Goal: Task Accomplishment & Management: Manage account settings

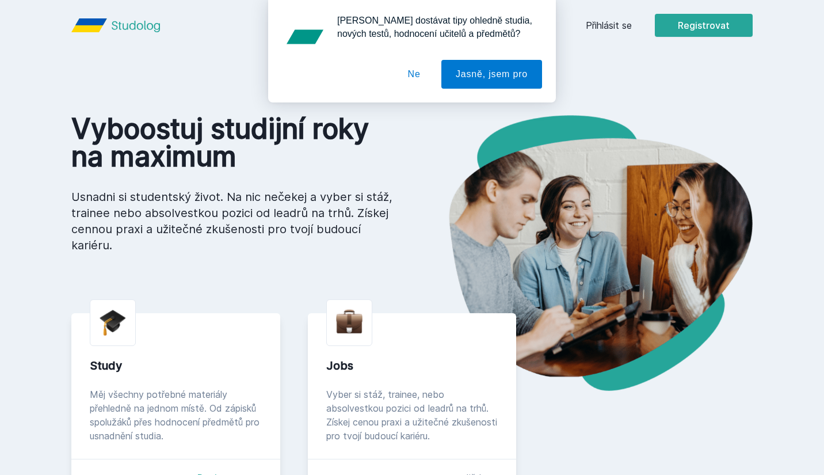
click at [412, 82] on button "Ne" at bounding box center [414, 74] width 41 height 29
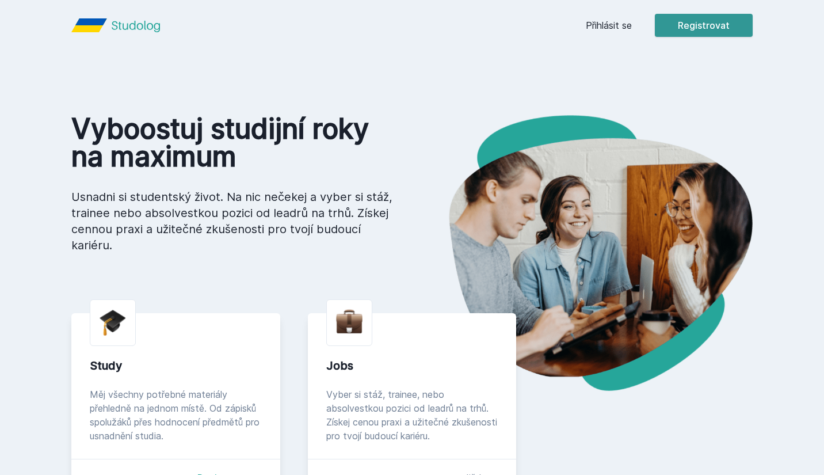
click at [455, 25] on button "Registrovat" at bounding box center [704, 25] width 98 height 23
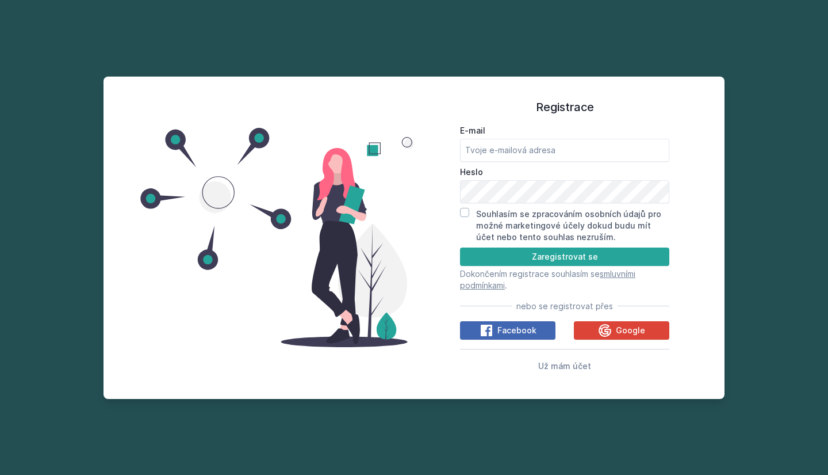
click at [455, 135] on label "E-mail" at bounding box center [564, 131] width 209 height 12
click at [455, 139] on input "E-mail" at bounding box center [564, 150] width 209 height 23
type input "[EMAIL_ADDRESS][DOMAIN_NAME]"
click at [455, 256] on button "Zaregistrovat se" at bounding box center [564, 256] width 209 height 18
click at [455, 213] on input "Souhlasím se zpracováním osobních údajů pro možné marketingové účely dokud budu…" at bounding box center [464, 212] width 9 height 9
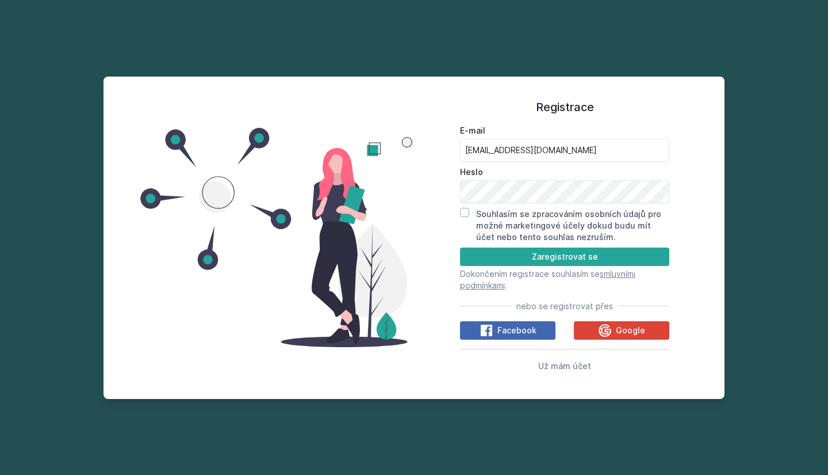
checkbox input "true"
click at [455, 253] on button "Zaregistrovat se" at bounding box center [564, 256] width 209 height 18
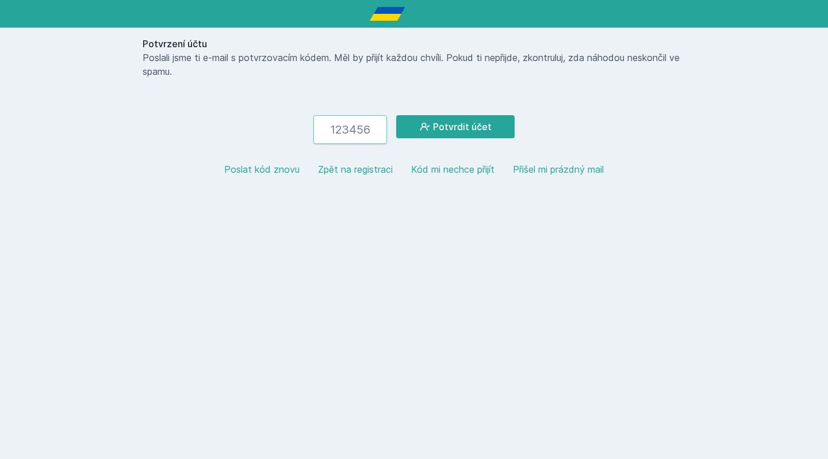
paste input "911311"
type input "911311"
click at [455, 127] on button "Potvrdit účet" at bounding box center [455, 126] width 119 height 23
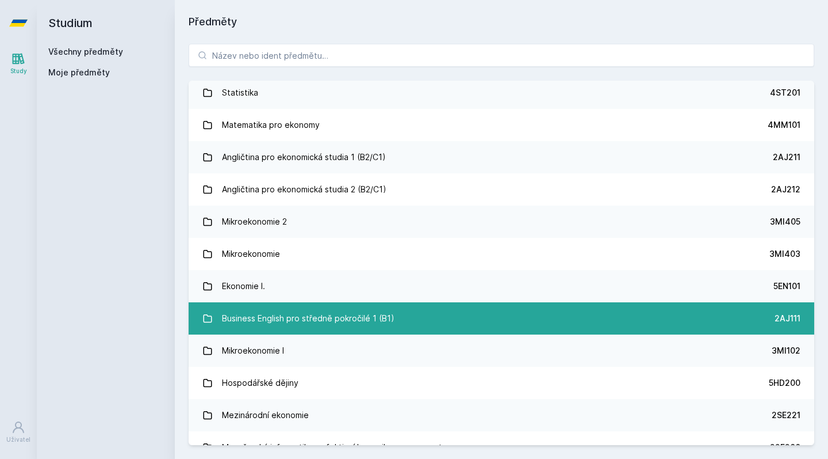
scroll to position [35, 0]
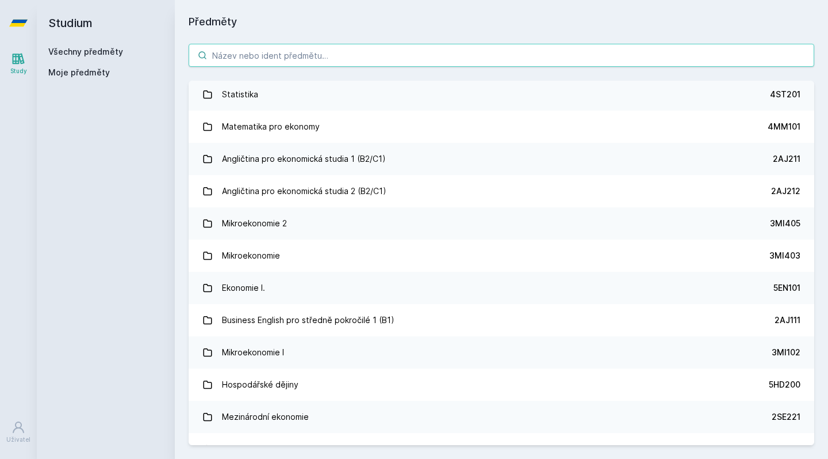
click at [444, 62] on input "search" at bounding box center [502, 55] width 626 height 23
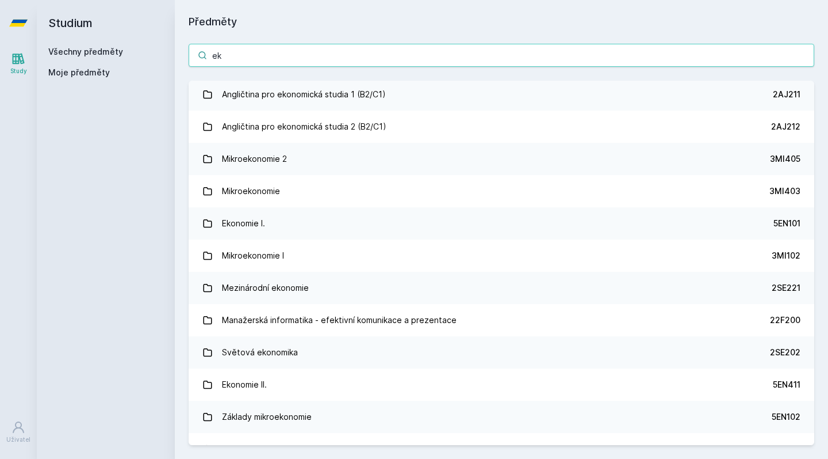
type input "e"
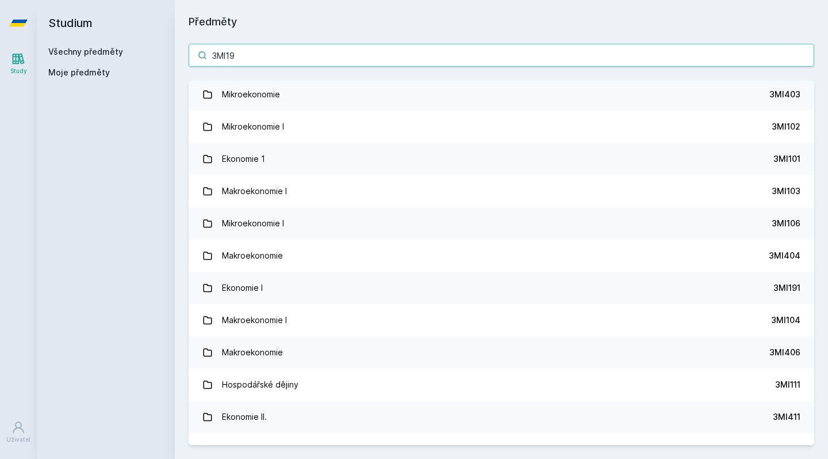
scroll to position [0, 0]
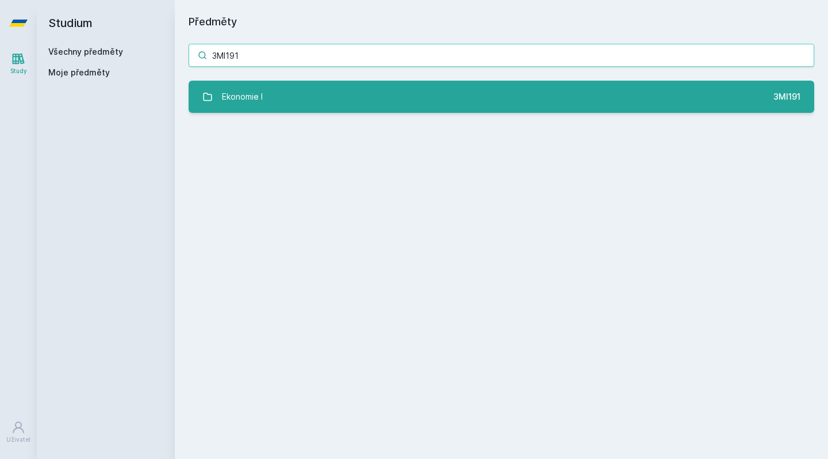
type input "3MI191"
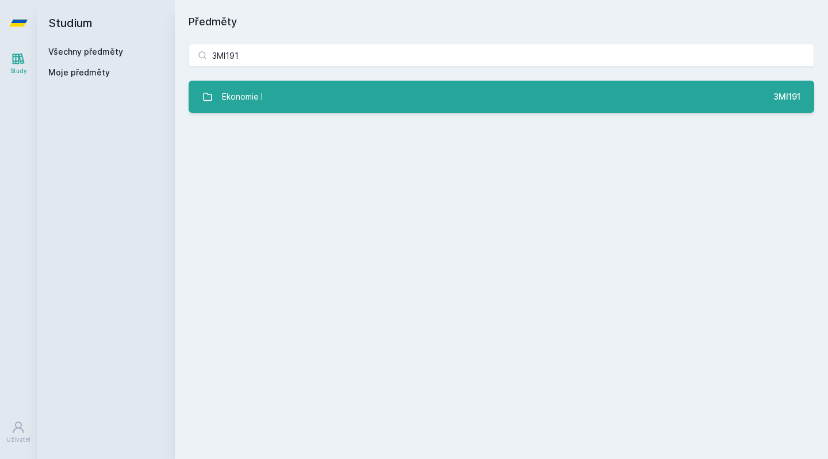
click at [455, 93] on link "Ekonomie I 3MI191" at bounding box center [502, 97] width 626 height 32
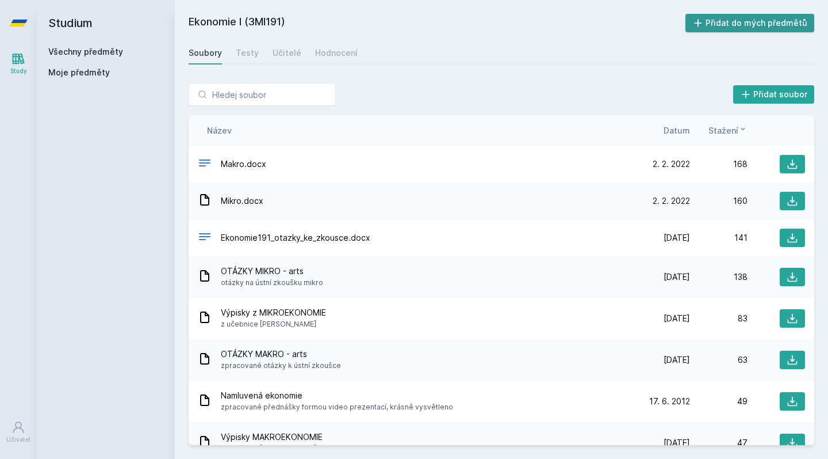
click at [455, 22] on button "Přidat do mých předmětů" at bounding box center [750, 23] width 129 height 18
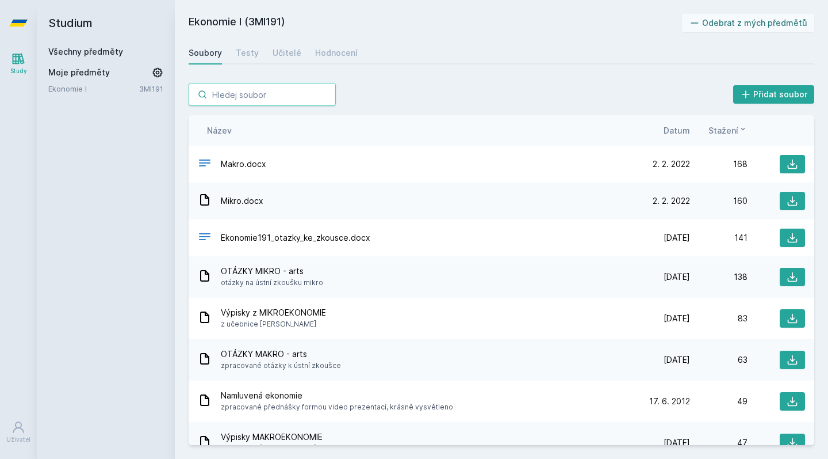
click at [273, 97] on input "search" at bounding box center [262, 94] width 147 height 23
drag, startPoint x: 143, startPoint y: 87, endPoint x: 142, endPoint y: 71, distance: 16.2
click at [142, 71] on div "Moje předměty Ekonomie I 3MI191" at bounding box center [105, 81] width 115 height 28
click at [117, 48] on link "Všechny předměty" at bounding box center [85, 52] width 75 height 10
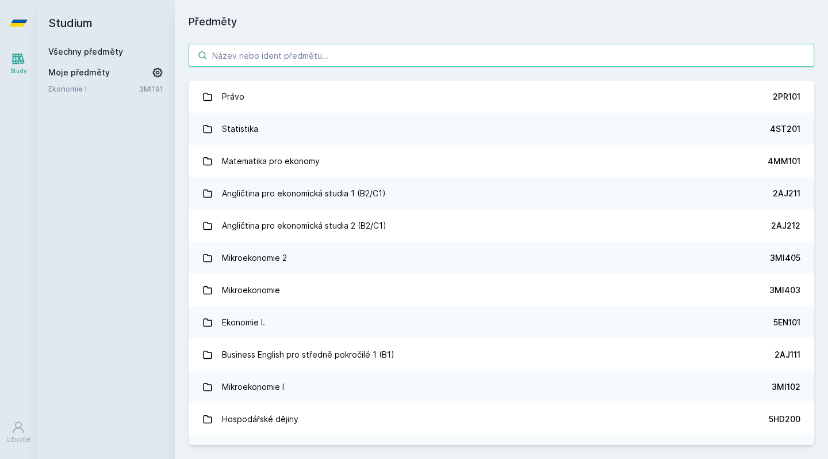
click at [268, 56] on input "search" at bounding box center [502, 55] width 626 height 23
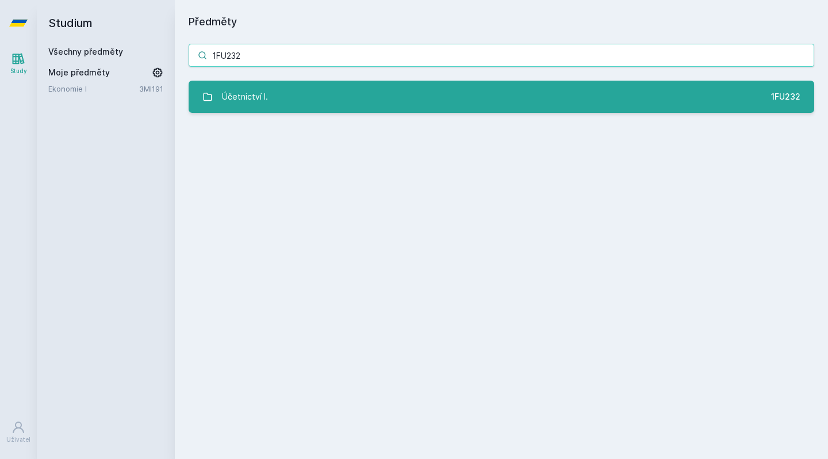
type input "1FU232"
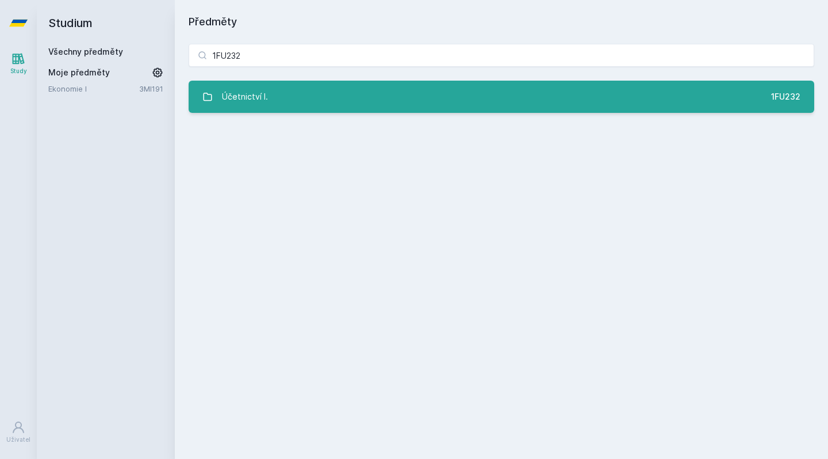
click at [301, 98] on link "Účetnictví I. 1FU232" at bounding box center [502, 97] width 626 height 32
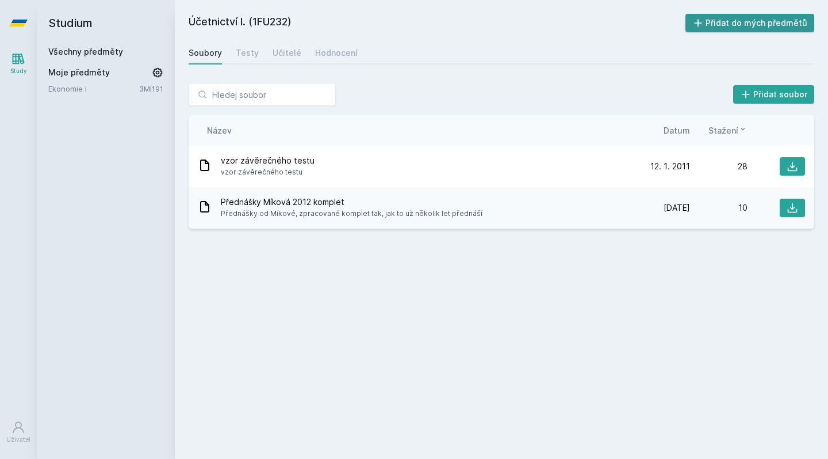
click at [455, 23] on button "Přidat do mých předmětů" at bounding box center [750, 23] width 129 height 18
click at [133, 48] on div "Všechny předměty" at bounding box center [105, 52] width 115 height 12
click at [106, 50] on link "Všechny předměty" at bounding box center [85, 52] width 75 height 10
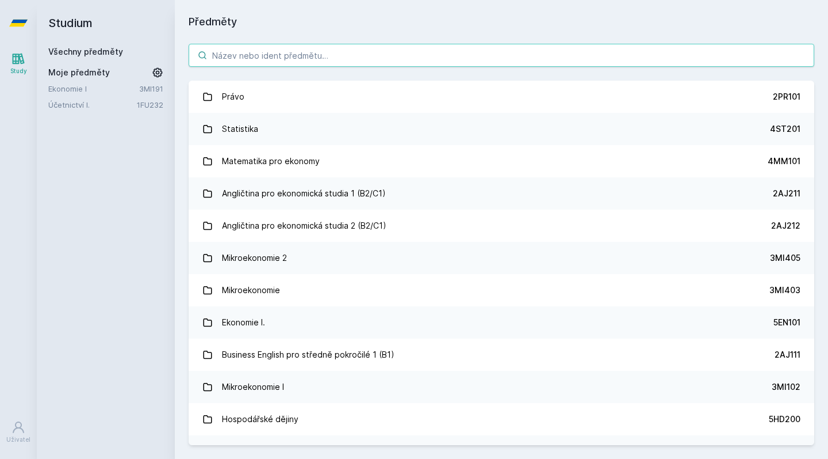
click at [245, 59] on input "search" at bounding box center [502, 55] width 626 height 23
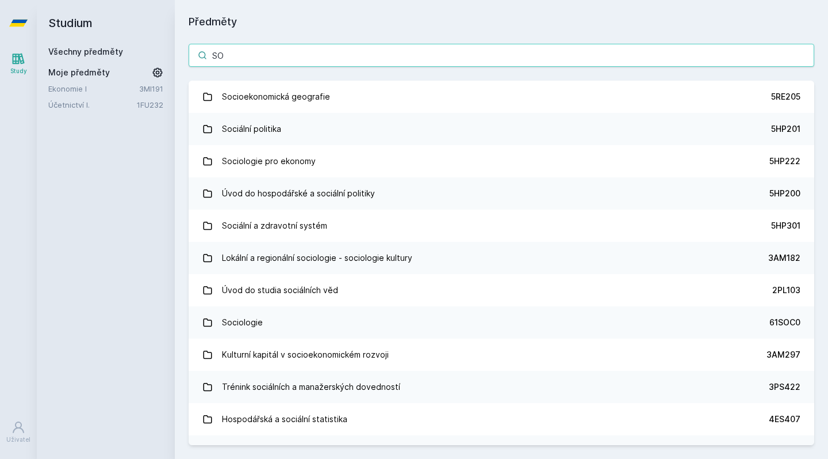
type input "S"
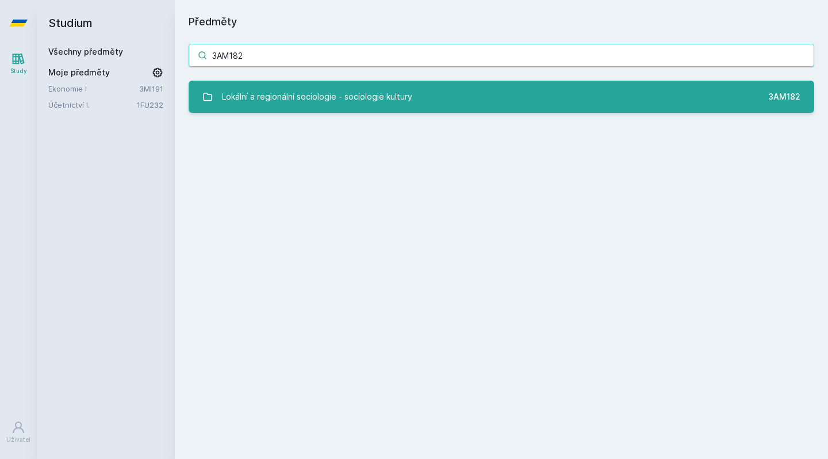
type input "3AM182"
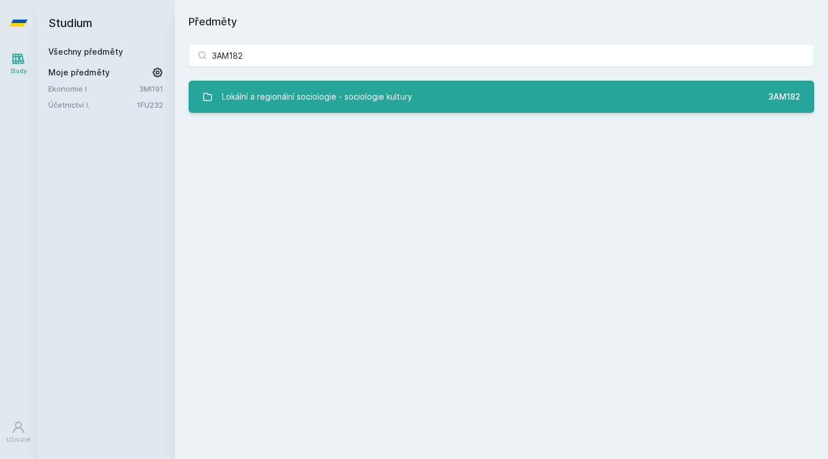
click at [200, 94] on link "Lokální a regionální sociologie - sociologie kultury 3AM182" at bounding box center [502, 97] width 626 height 32
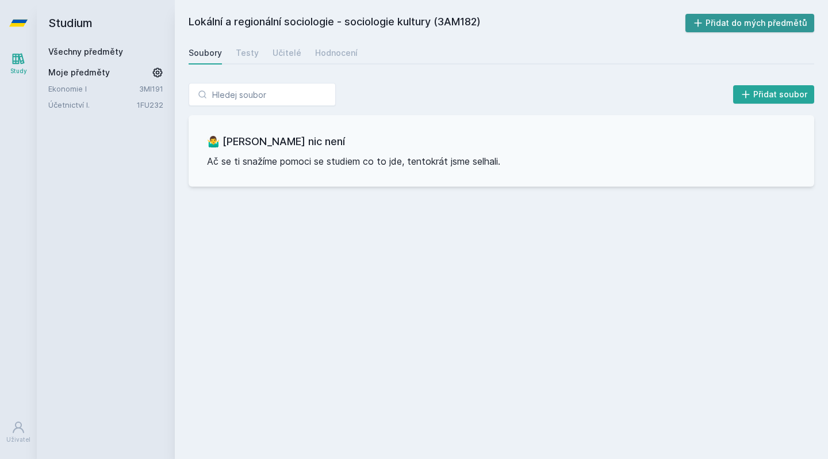
click at [455, 24] on button "Přidat do mých předmětů" at bounding box center [750, 23] width 129 height 18
click at [106, 53] on link "Všechny předměty" at bounding box center [85, 52] width 75 height 10
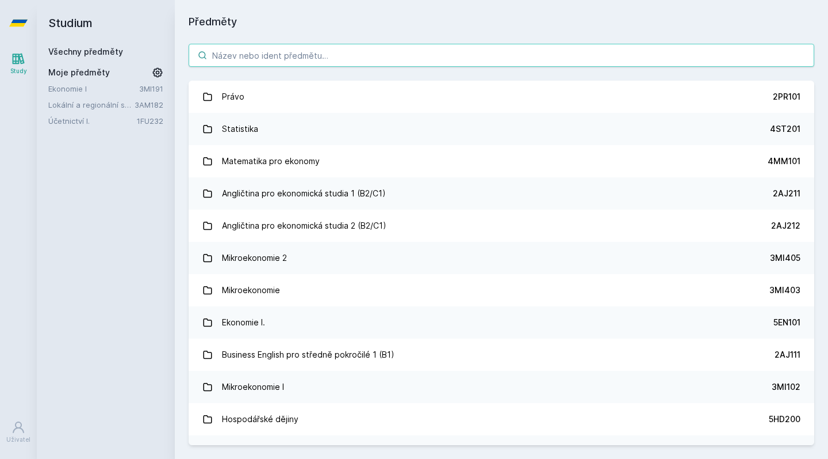
click at [368, 56] on input "search" at bounding box center [502, 55] width 626 height 23
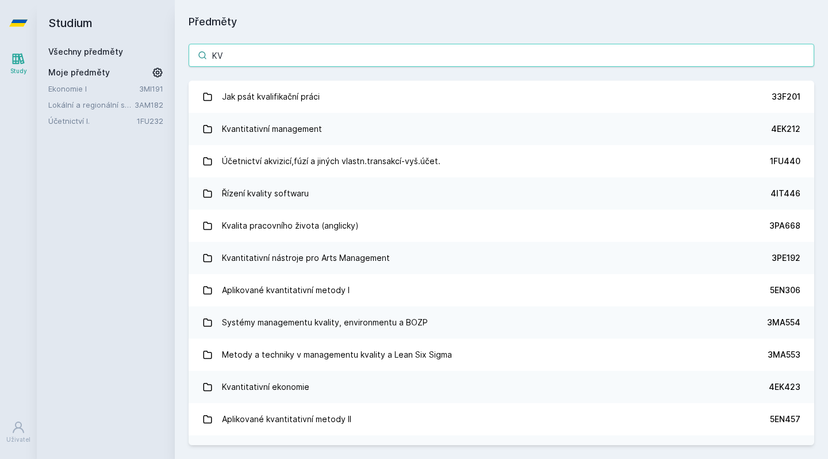
type input "K"
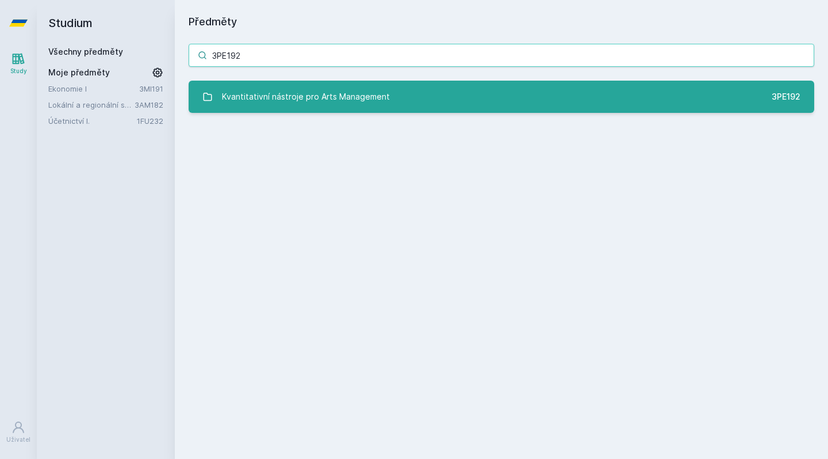
type input "3PE192"
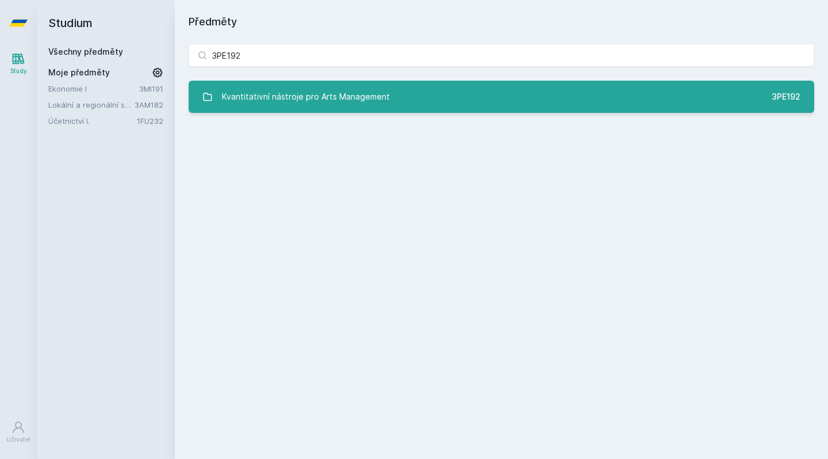
click at [408, 87] on link "Kvantitativní nástroje pro Arts Management 3PE192" at bounding box center [502, 97] width 626 height 32
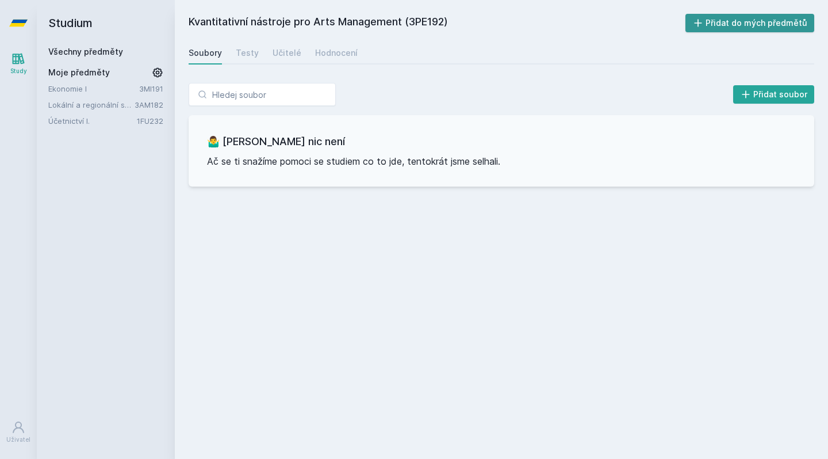
click at [455, 20] on button "Přidat do mých předmětů" at bounding box center [750, 23] width 129 height 18
click at [106, 70] on span "Moje předměty" at bounding box center [79, 73] width 62 height 12
click at [98, 54] on link "Všechny předměty" at bounding box center [85, 52] width 75 height 10
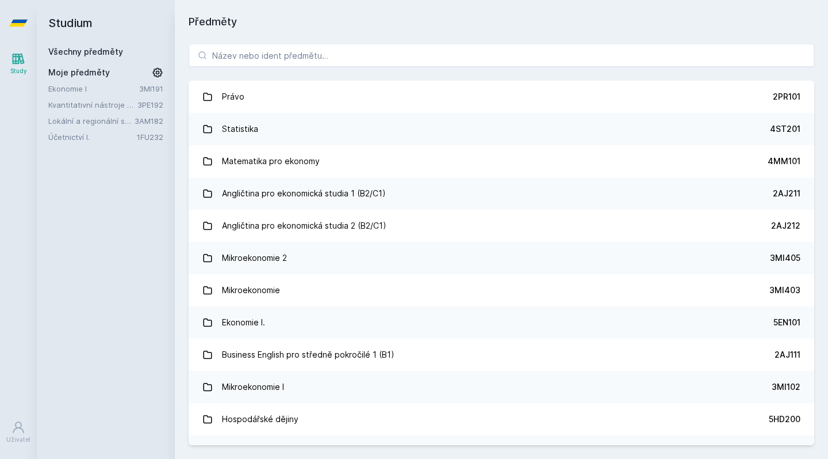
click at [96, 74] on span "Moje předměty" at bounding box center [79, 73] width 62 height 12
click at [89, 133] on link "Účetnictví I." at bounding box center [92, 137] width 89 height 12
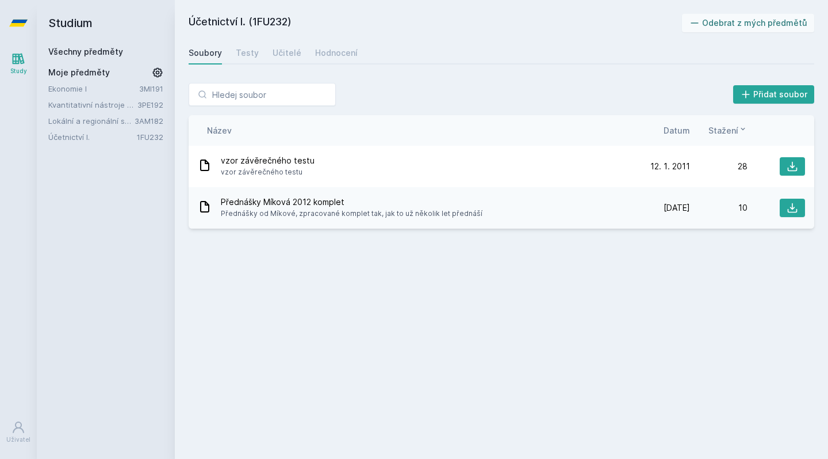
click at [121, 118] on link "Lokální a regionální sociologie - sociologie kultury" at bounding box center [91, 121] width 86 height 12
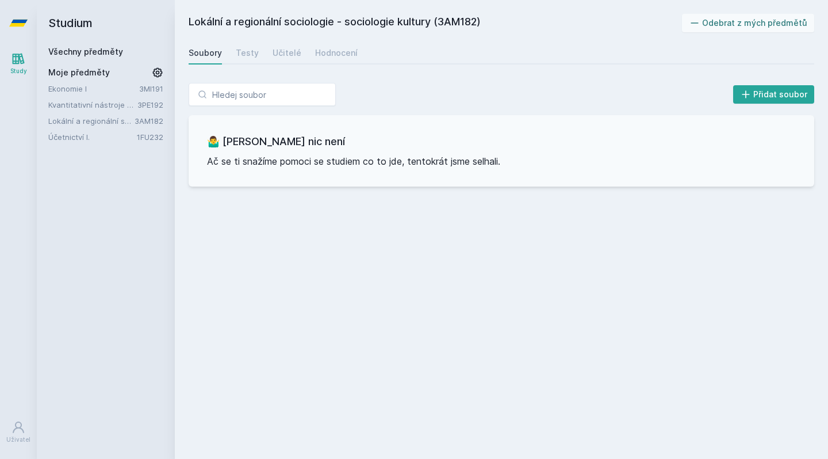
click at [118, 100] on link "Kvantitativní nástroje pro Arts Management" at bounding box center [92, 105] width 89 height 12
click at [117, 101] on link "Kvantitativní nástroje pro Arts Management" at bounding box center [92, 105] width 89 height 12
click at [104, 101] on link "Kvantitativní nástroje pro Arts Management" at bounding box center [92, 105] width 89 height 12
click at [93, 87] on link "Ekonomie I" at bounding box center [93, 89] width 91 height 12
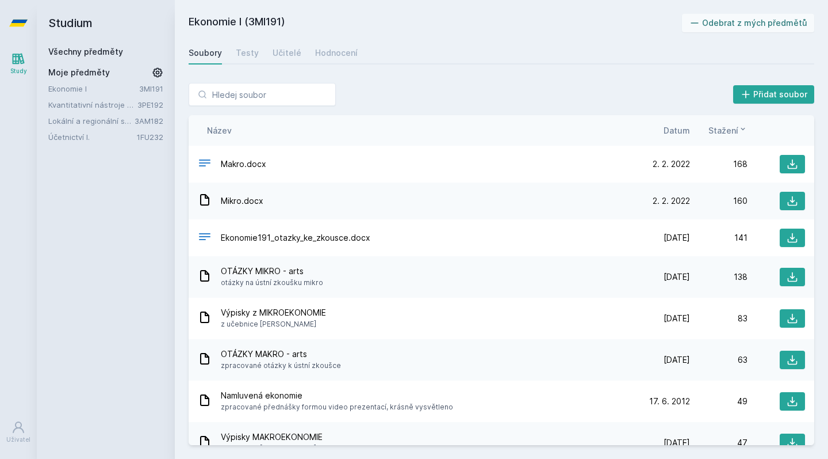
click at [94, 101] on link "Kvantitativní nástroje pro Arts Management" at bounding box center [92, 105] width 89 height 12
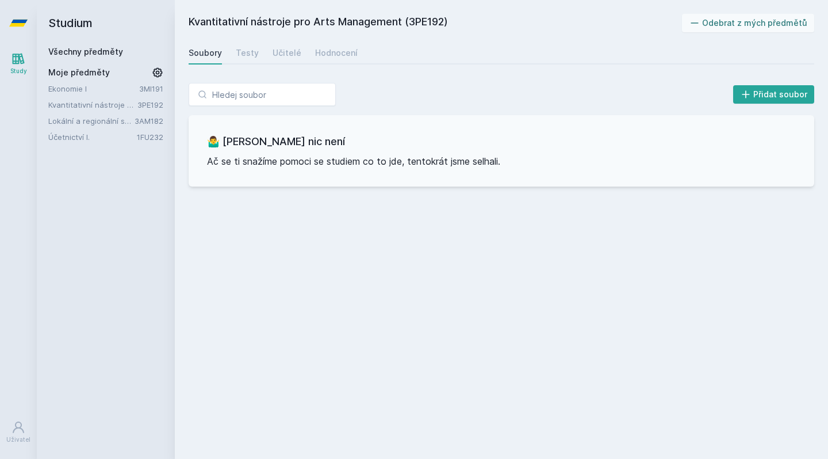
click at [154, 73] on icon at bounding box center [158, 73] width 10 height 10
click at [144, 185] on div "Studium Všechny předměty Moje předměty Ekonomie I 3MI191 Kvantitativní nástroje…" at bounding box center [106, 229] width 138 height 459
click at [155, 66] on div "Všechny předměty Moje předměty Ekonomie I 3MI191 Kvantitativní nástroje pro Art…" at bounding box center [105, 94] width 115 height 97
click at [187, 75] on div "Přidat soubor 🤷‍♂️ Tady bohužel nic není Ač se ti snažíme pomoci se studiem co …" at bounding box center [502, 134] width 654 height 131
click at [156, 70] on icon at bounding box center [158, 72] width 16 height 16
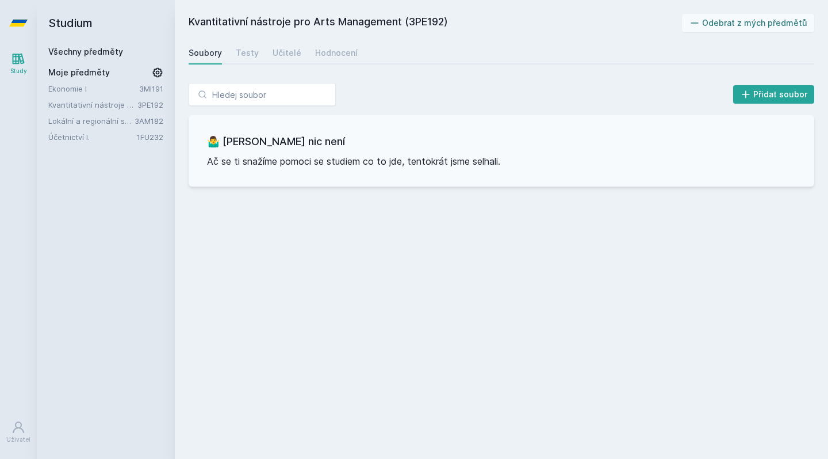
click at [93, 135] on link "Účetnictví I." at bounding box center [92, 137] width 89 height 12
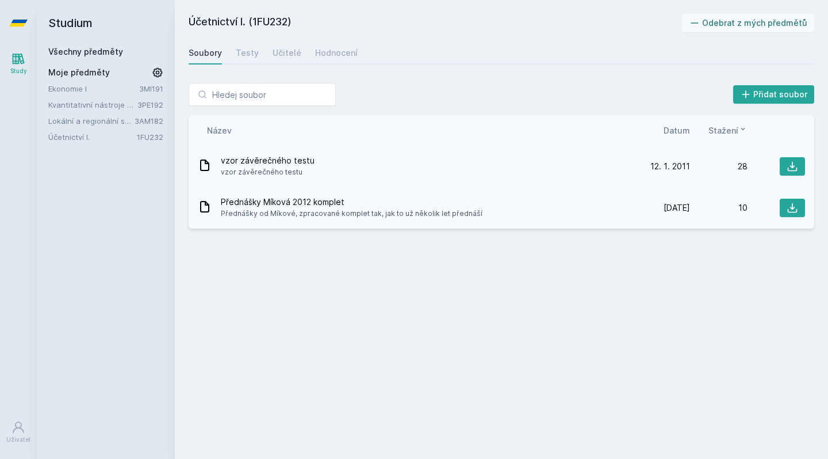
click at [203, 169] on icon at bounding box center [205, 165] width 14 height 14
click at [215, 168] on div "vzor závěrečného testu vzor závěrečného testu" at bounding box center [415, 166] width 435 height 23
click at [252, 166] on span "vzor závěrečného testu" at bounding box center [268, 161] width 94 height 12
click at [242, 160] on span "vzor závěrečného testu" at bounding box center [268, 161] width 94 height 12
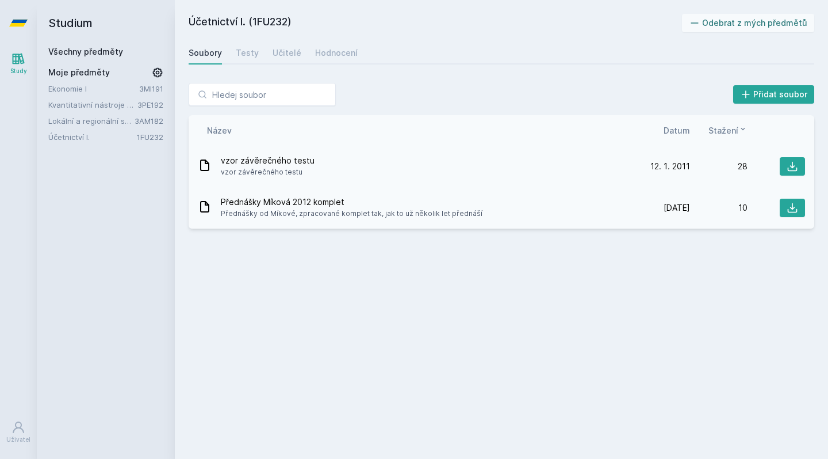
click at [207, 164] on icon at bounding box center [205, 165] width 14 height 14
click at [411, 162] on div "vzor závěrečného testu vzor závěrečného testu" at bounding box center [415, 166] width 435 height 23
drag, startPoint x: 691, startPoint y: 167, endPoint x: 662, endPoint y: 168, distance: 29.4
click at [455, 168] on div "[DATE] [DATE] 28" at bounding box center [719, 166] width 173 height 18
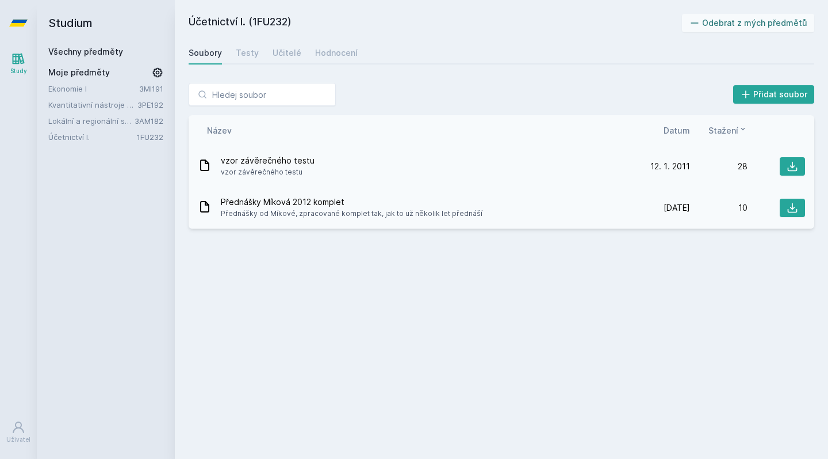
click at [455, 168] on span "12. 1. 2011" at bounding box center [671, 167] width 40 height 12
click at [353, 204] on span "Přednášky Míková 2012 komplet" at bounding box center [352, 202] width 262 height 12
click at [205, 205] on icon at bounding box center [205, 207] width 14 height 14
click at [251, 54] on div "Testy" at bounding box center [247, 53] width 23 height 12
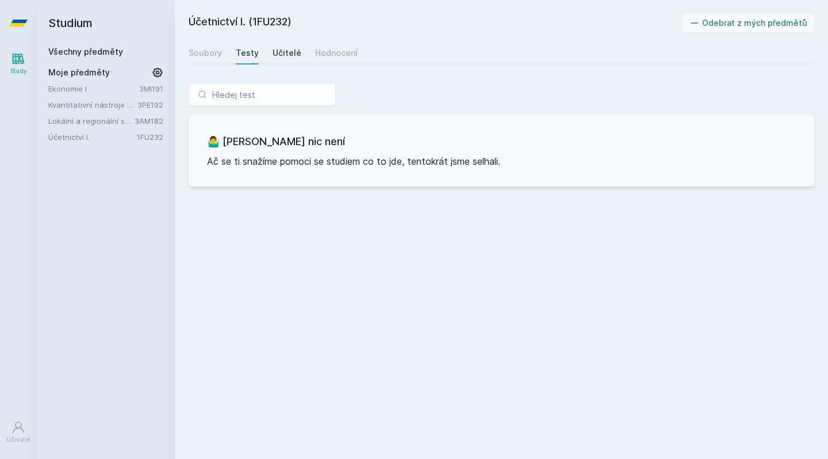
click at [296, 53] on div "Učitelé" at bounding box center [287, 53] width 29 height 12
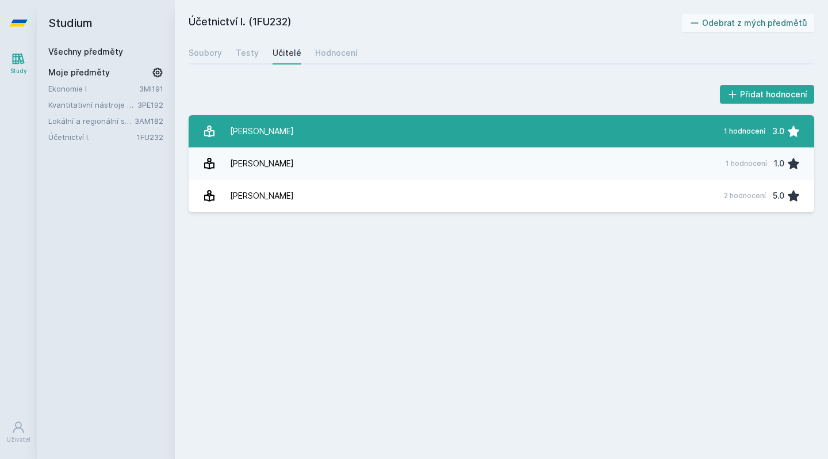
click at [296, 126] on link "[PERSON_NAME] 1 hodnocení 3.0" at bounding box center [502, 131] width 626 height 32
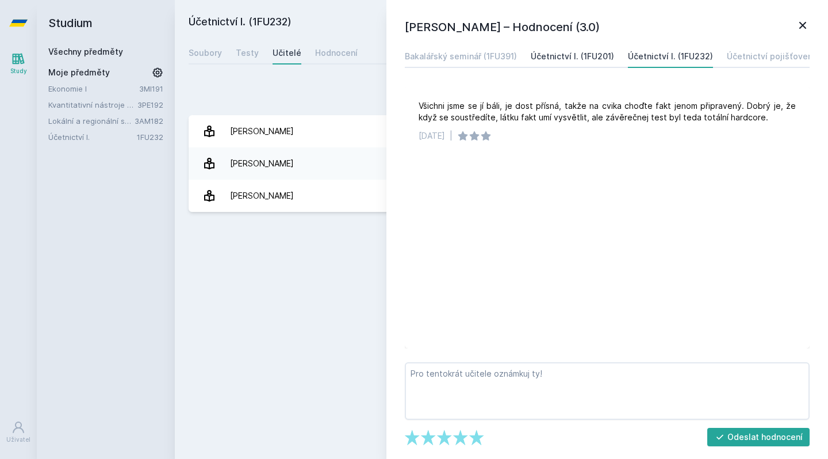
click at [455, 51] on div "Účetnictví I. (1FU201)" at bounding box center [572, 57] width 83 height 12
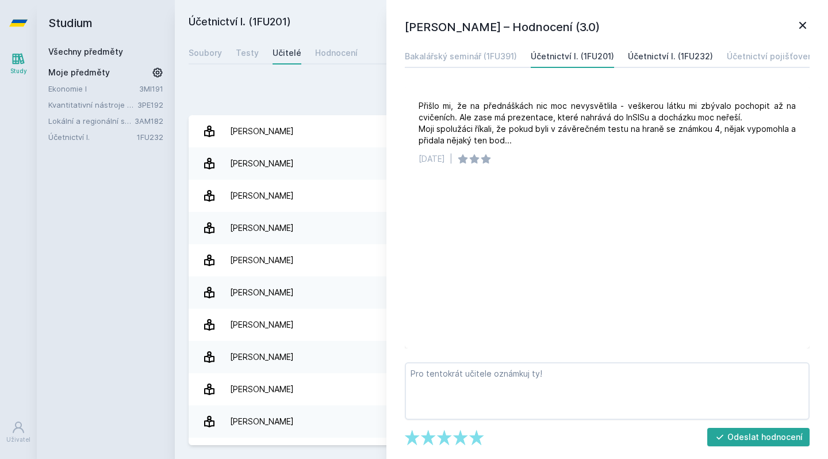
click at [455, 53] on div "Účetnictví I. (1FU232)" at bounding box center [670, 57] width 85 height 12
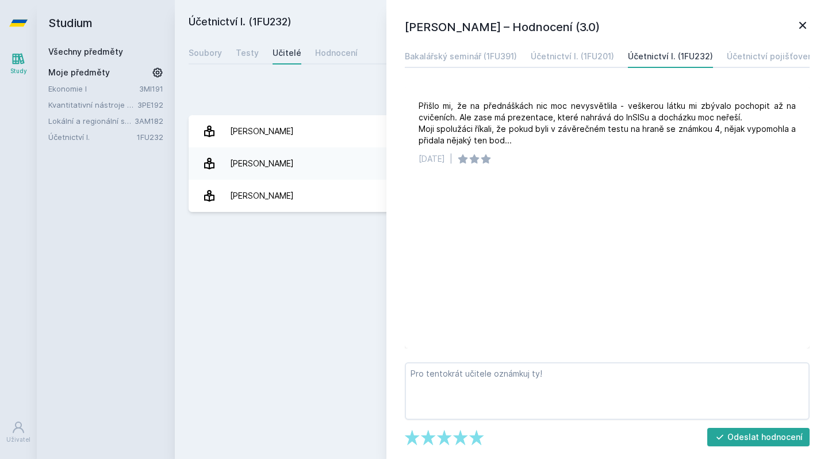
click at [455, 42] on div "[PERSON_NAME] – Hodnocení (3.0) Bakalářský seminář (1FU391) Účetnictví I. (1FU2…" at bounding box center [608, 229] width 442 height 459
click at [455, 54] on div "Účetnictví I. (1FU201)" at bounding box center [572, 57] width 83 height 12
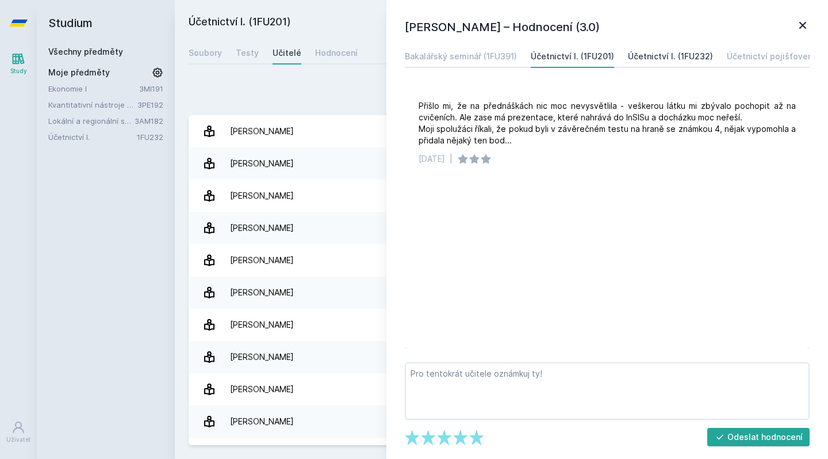
click at [455, 51] on div "Účetnictví I. (1FU232)" at bounding box center [670, 57] width 85 height 12
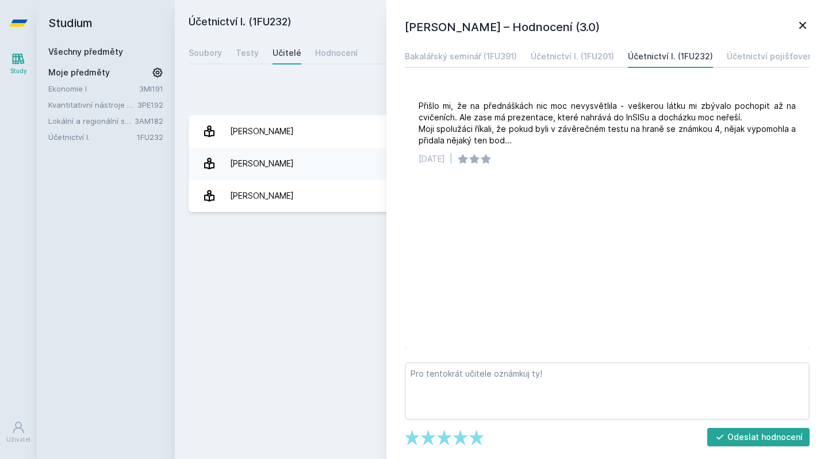
click at [96, 90] on link "Ekonomie I" at bounding box center [93, 89] width 91 height 12
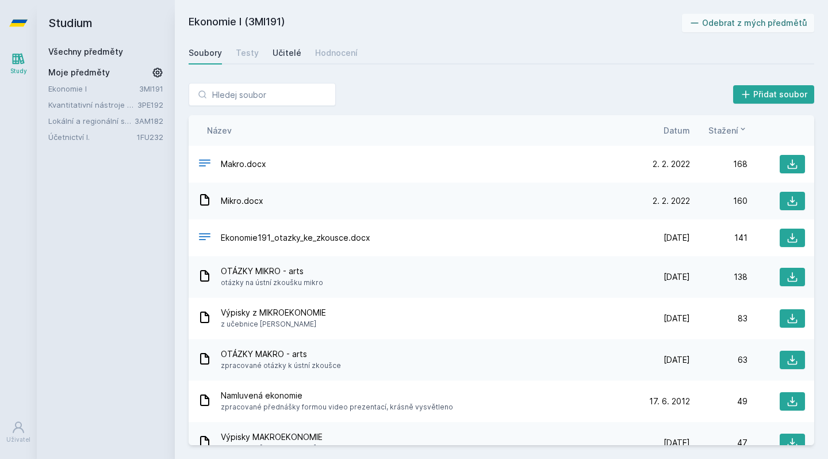
click at [282, 56] on div "Učitelé" at bounding box center [287, 53] width 29 height 12
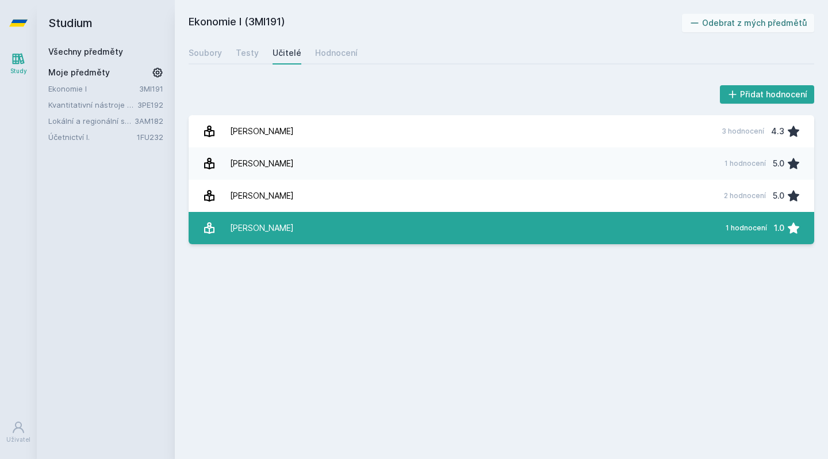
click at [297, 232] on link "[PERSON_NAME] 1 hodnocení 1.0" at bounding box center [502, 228] width 626 height 32
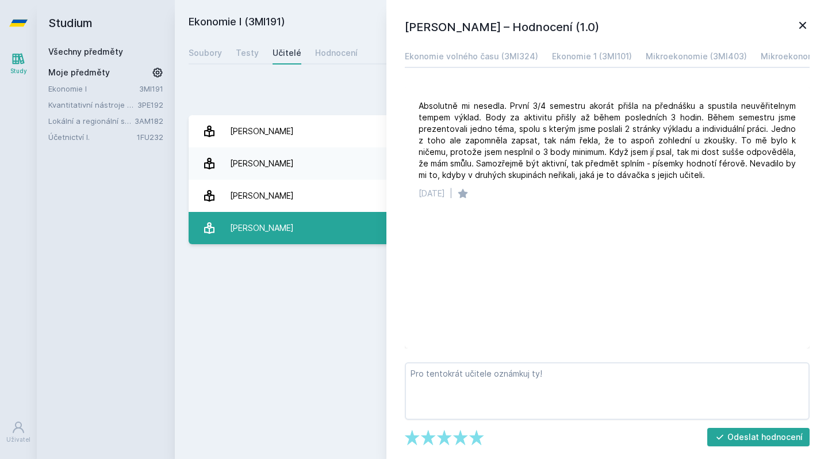
click at [365, 234] on link "[PERSON_NAME] 1 hodnocení 1.0" at bounding box center [502, 228] width 626 height 32
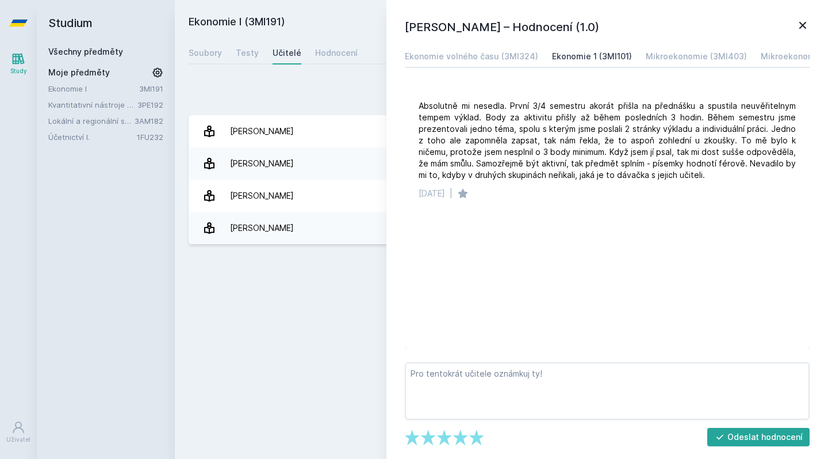
click at [455, 64] on link "Ekonomie 1 (3MI101)" at bounding box center [592, 56] width 80 height 23
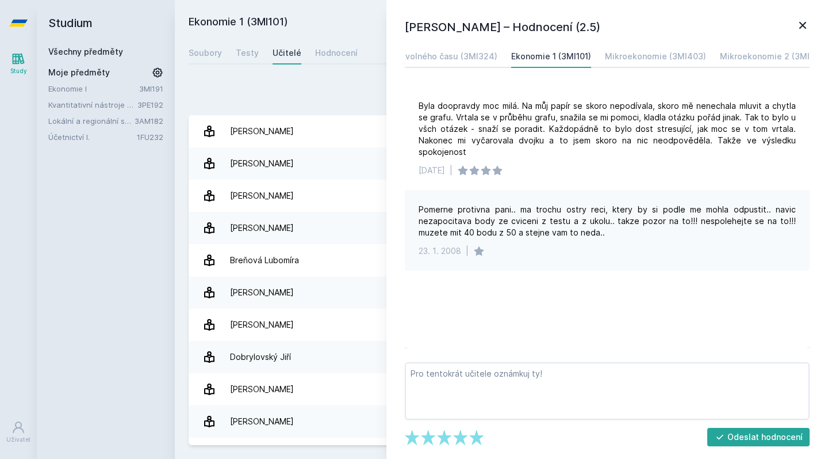
scroll to position [0, 42]
click at [455, 60] on div "Mikroekonomie (3MI403)" at bounding box center [654, 57] width 101 height 12
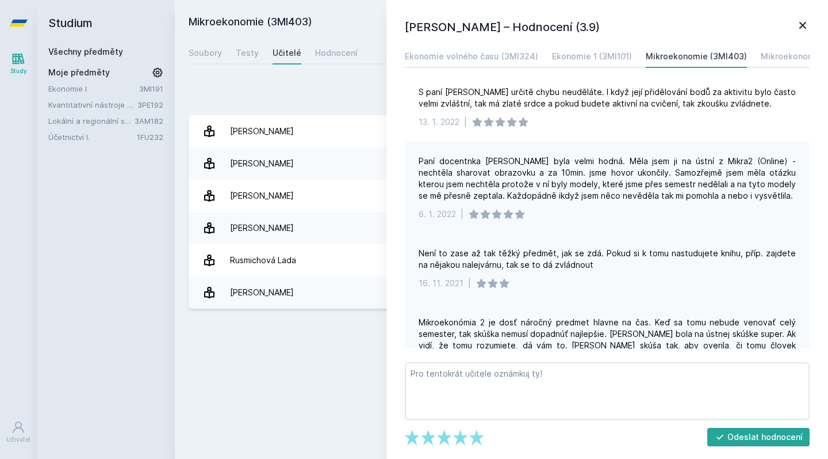
scroll to position [18, 0]
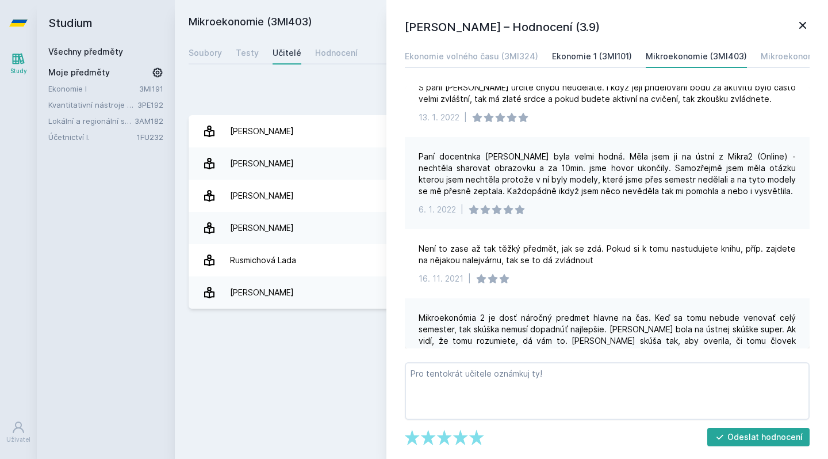
click at [455, 51] on div "Ekonomie 1 (3MI101)" at bounding box center [592, 57] width 80 height 12
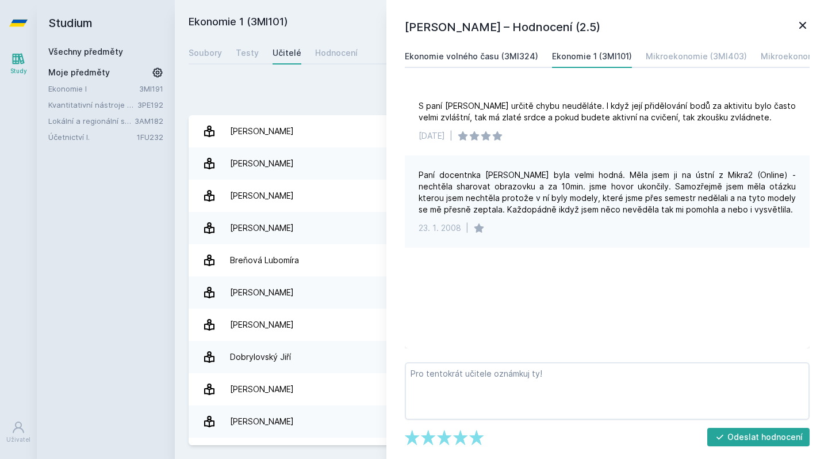
click at [455, 51] on div "Ekonomie volného času (3MI324)" at bounding box center [471, 57] width 133 height 12
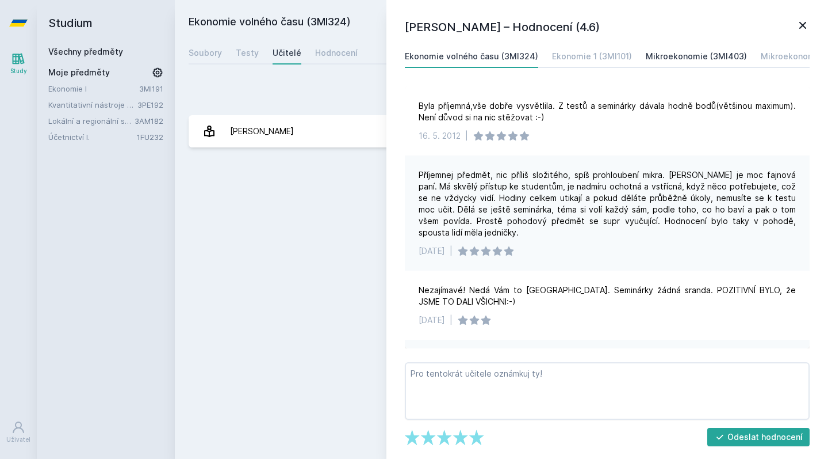
click at [455, 56] on div "Mikroekonomie (3MI403)" at bounding box center [696, 57] width 101 height 12
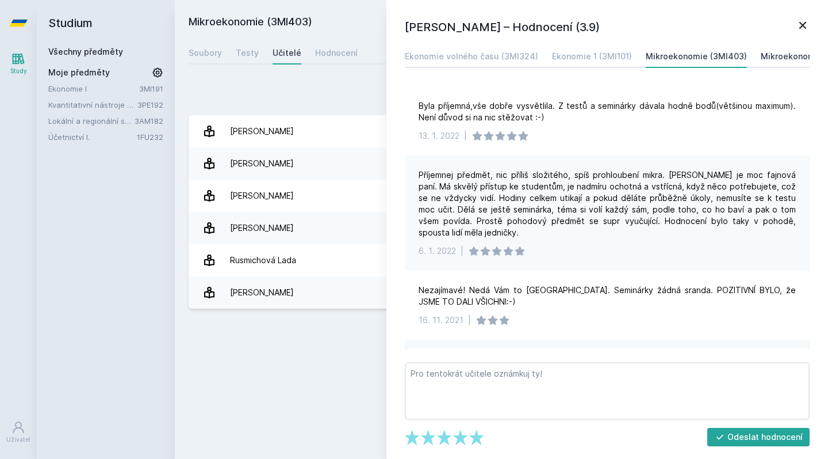
click at [455, 58] on div "Mikroekonomie 2 (3MI405)" at bounding box center [815, 57] width 108 height 12
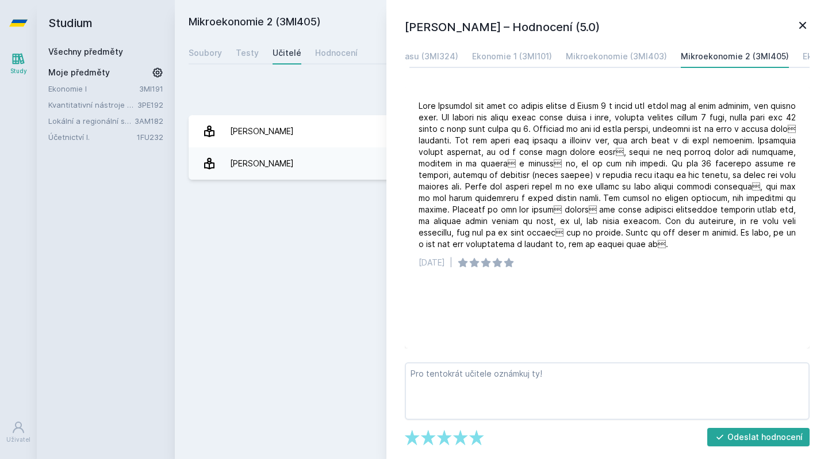
scroll to position [0, 85]
click at [455, 55] on div "Ekonomie I (3MI191)" at bounding box center [838, 57] width 79 height 12
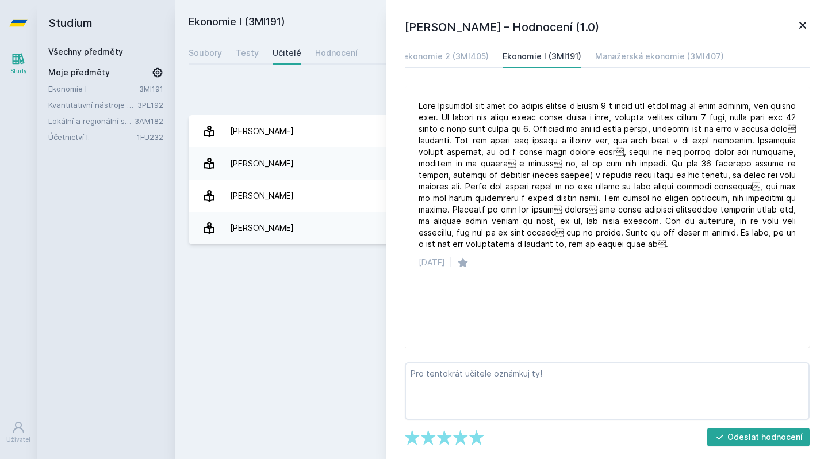
scroll to position [0, 399]
click at [85, 84] on link "Ekonomie I" at bounding box center [93, 89] width 91 height 12
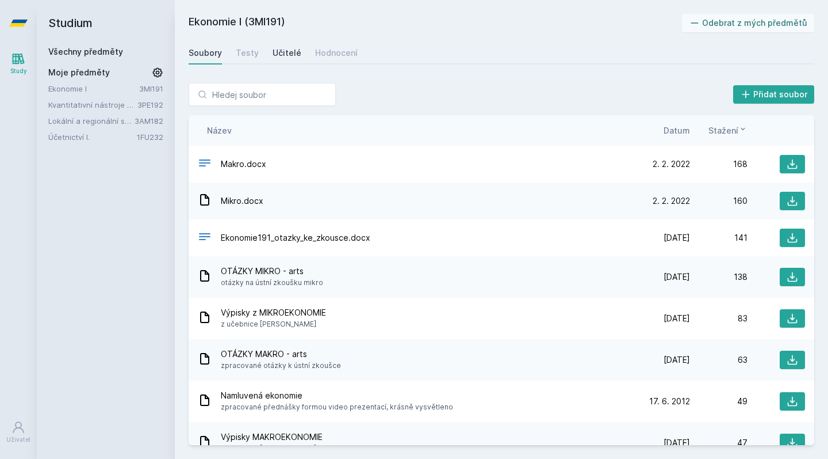
click at [274, 52] on div "Učitelé" at bounding box center [287, 53] width 29 height 12
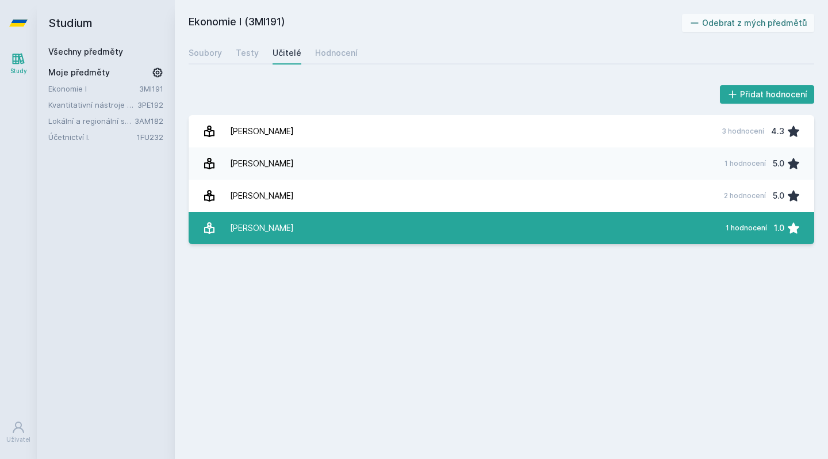
click at [266, 215] on link "[PERSON_NAME] 1 hodnocení 1.0" at bounding box center [502, 228] width 626 height 32
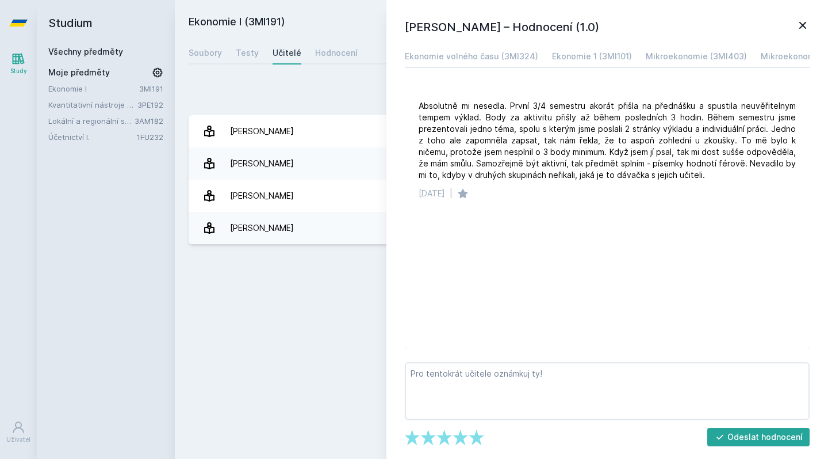
click at [455, 30] on icon at bounding box center [803, 25] width 14 height 14
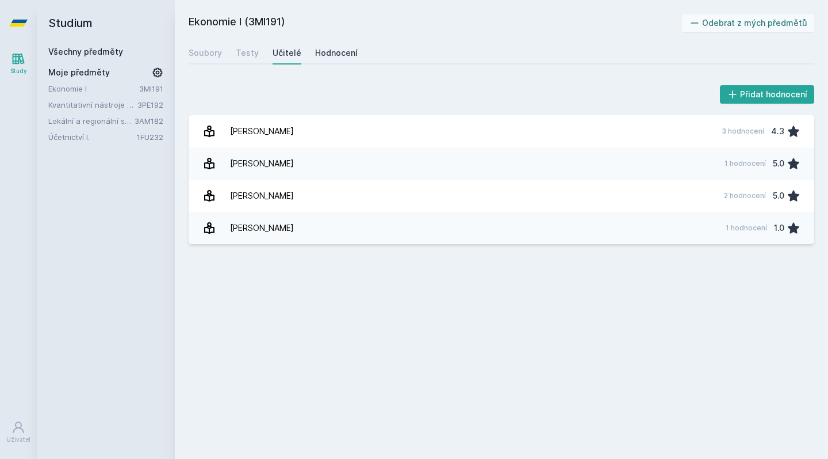
click at [334, 50] on div "Hodnocení" at bounding box center [336, 53] width 43 height 12
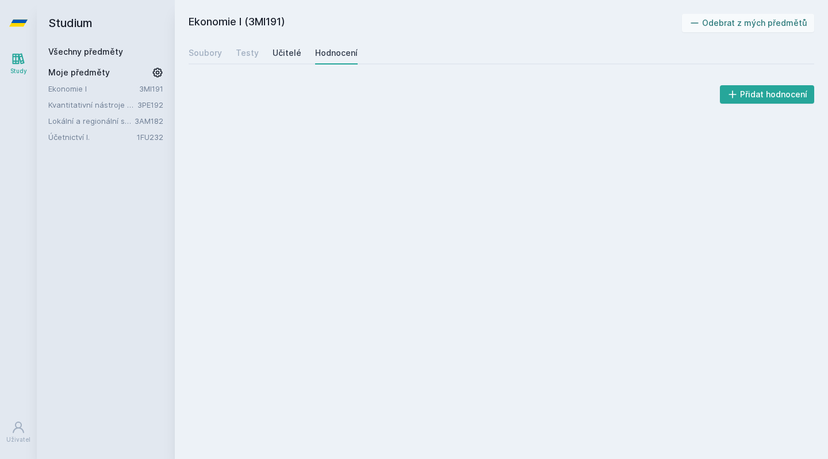
click at [284, 56] on div "Učitelé" at bounding box center [287, 53] width 29 height 12
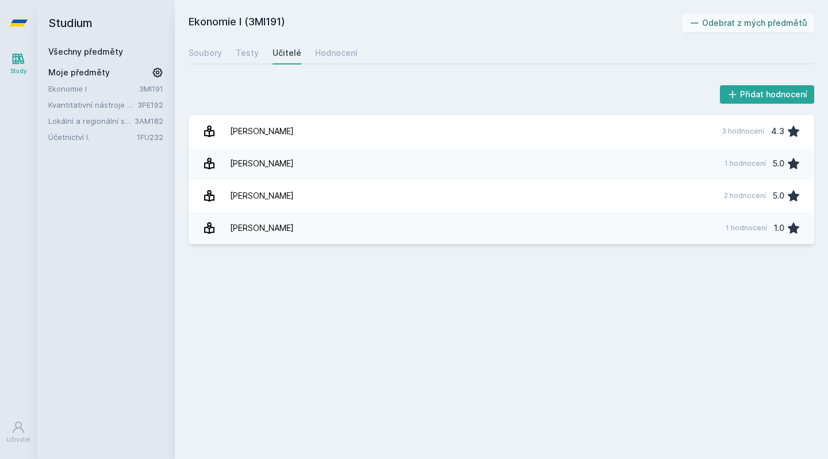
click at [280, 51] on div "Učitelé" at bounding box center [287, 53] width 29 height 12
click at [112, 120] on link "Lokální a regionální sociologie - sociologie kultury" at bounding box center [91, 121] width 86 height 12
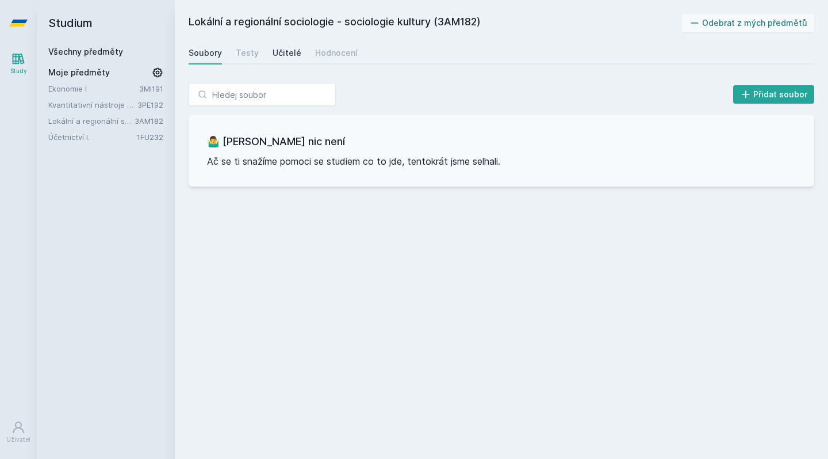
click at [284, 47] on div "Učitelé" at bounding box center [287, 53] width 29 height 12
click at [112, 104] on link "Kvantitativní nástroje pro Arts Management" at bounding box center [92, 105] width 89 height 12
click at [287, 49] on div "Učitelé" at bounding box center [287, 53] width 29 height 12
click at [82, 91] on link "Ekonomie I" at bounding box center [93, 89] width 91 height 12
